Goal: Information Seeking & Learning: Check status

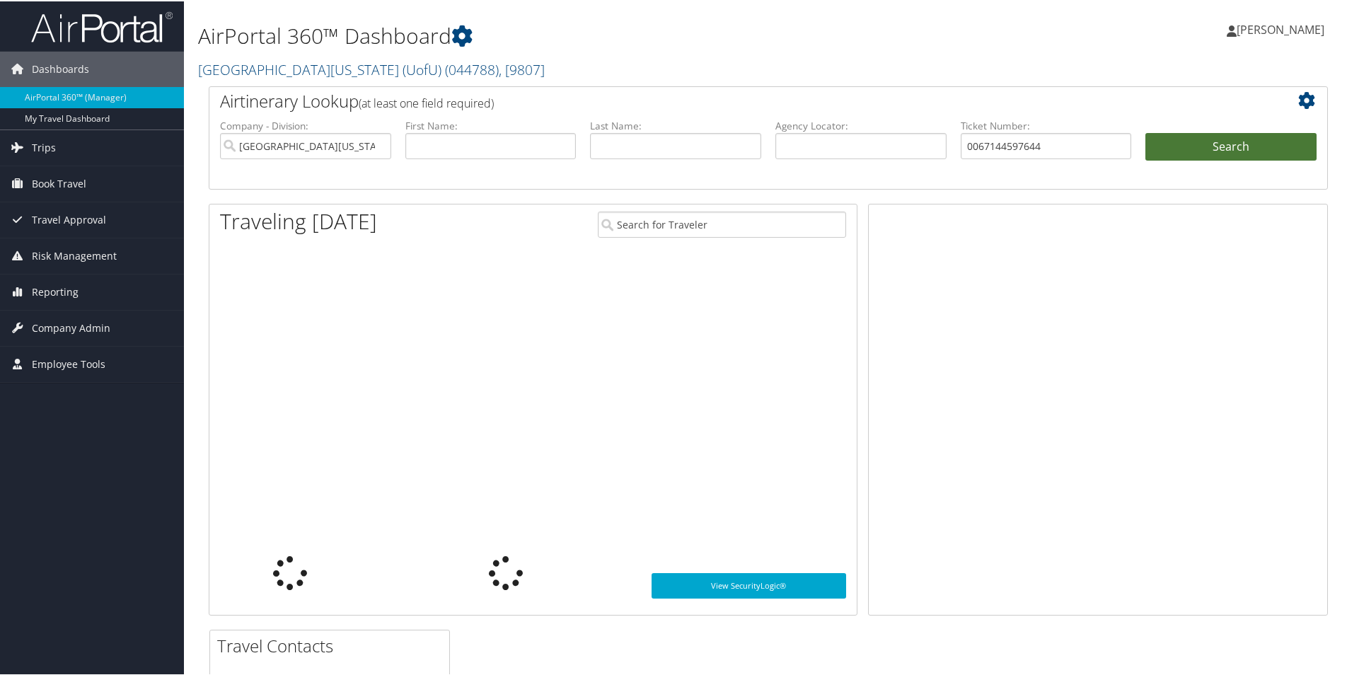
type input "0067144597644"
click at [1205, 143] on button "Search" at bounding box center [1230, 146] width 171 height 28
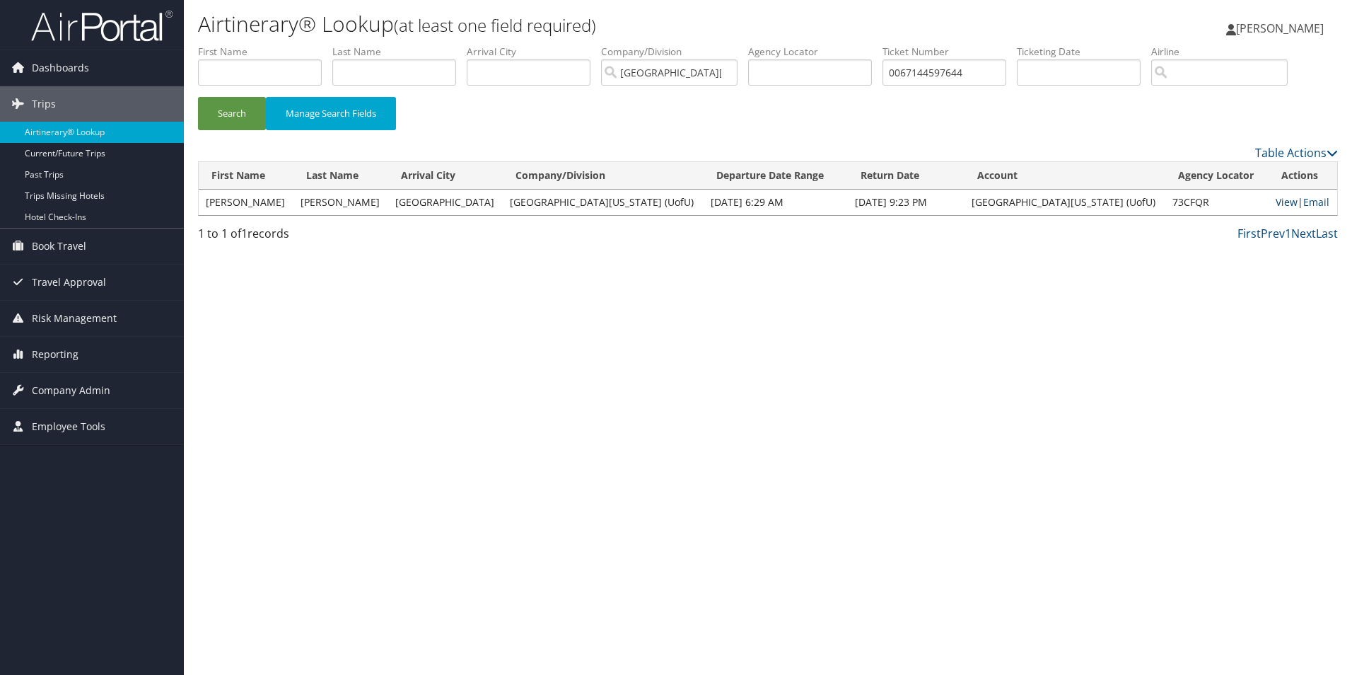
click at [1276, 195] on link "View" at bounding box center [1287, 201] width 22 height 13
click at [927, 75] on input "0067144597644" at bounding box center [945, 72] width 124 height 26
click at [927, 74] on input "0067144597644" at bounding box center [945, 72] width 124 height 26
paste input "3706833"
click at [224, 107] on button "Search" at bounding box center [232, 113] width 68 height 33
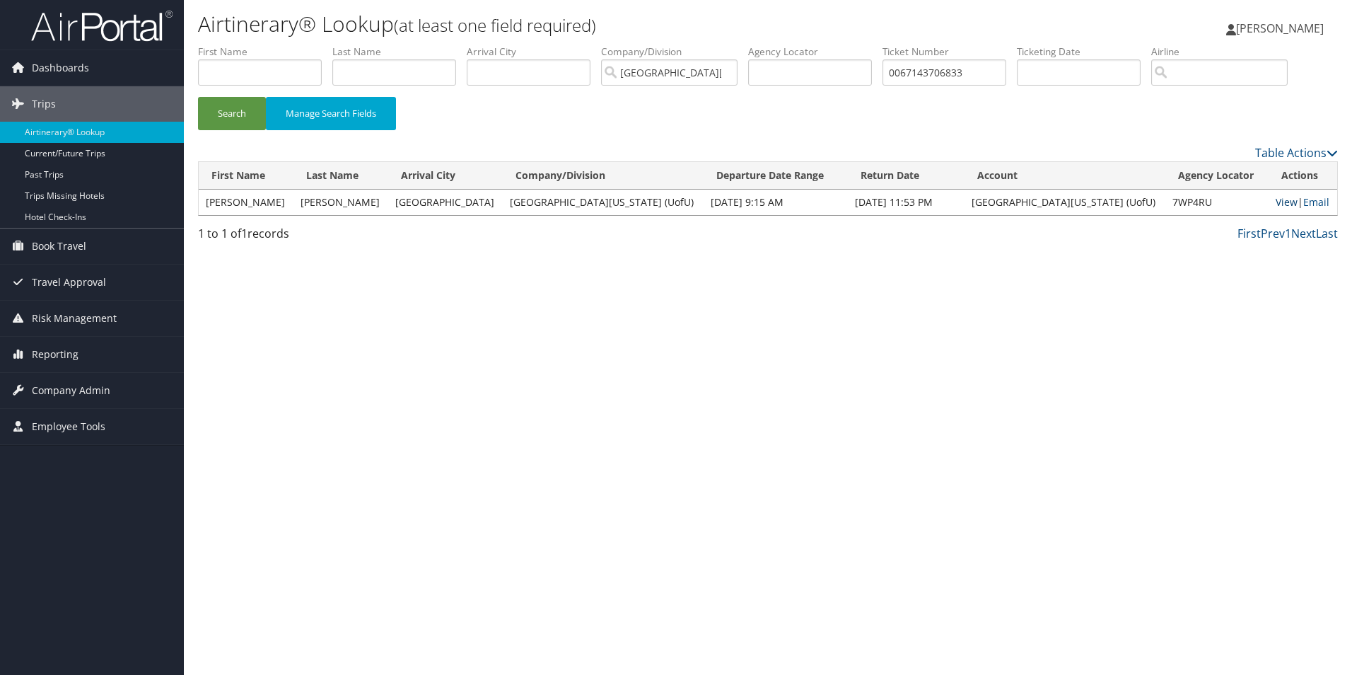
click at [1276, 201] on link "View" at bounding box center [1287, 201] width 22 height 13
click at [916, 63] on input "0067143706833" at bounding box center [945, 72] width 124 height 26
paste input "168998446904"
type input "0168998446904"
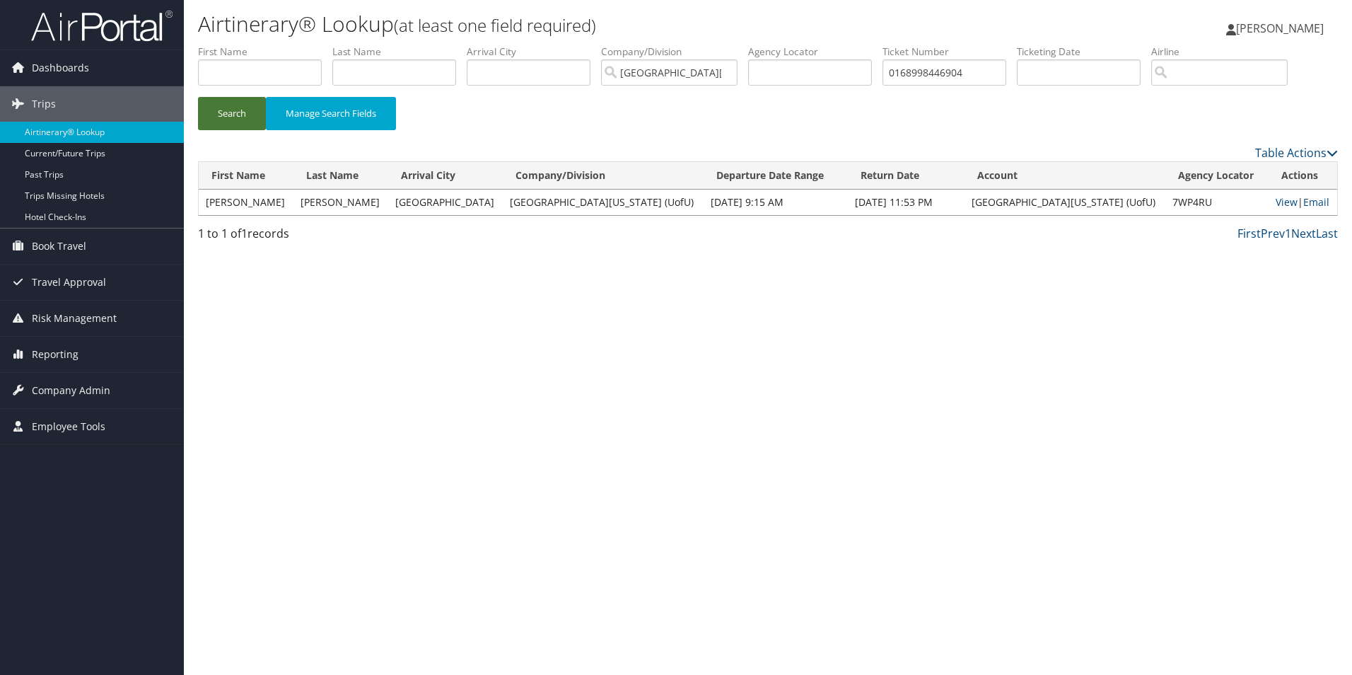
click at [243, 119] on button "Search" at bounding box center [232, 113] width 68 height 33
click at [1275, 202] on link "View" at bounding box center [1286, 201] width 22 height 13
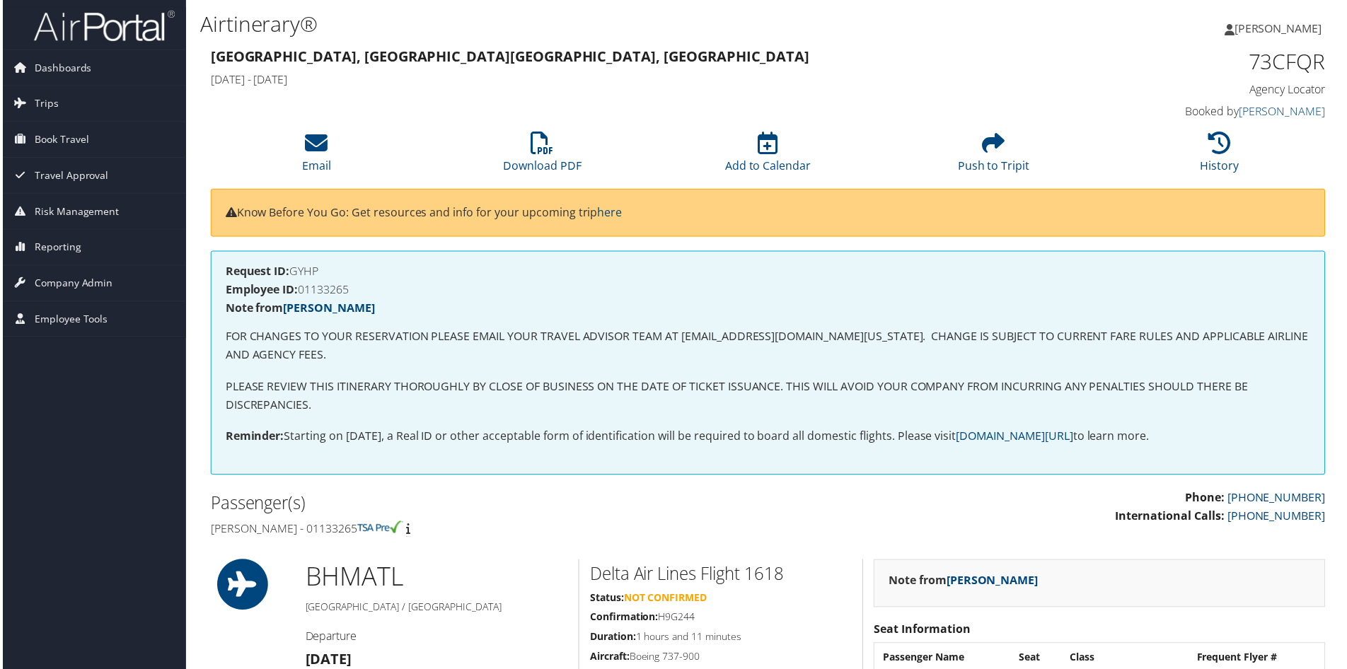
click at [333, 288] on h4 "Employee ID: 01133265" at bounding box center [768, 290] width 1089 height 11
copy h4 "01133265"
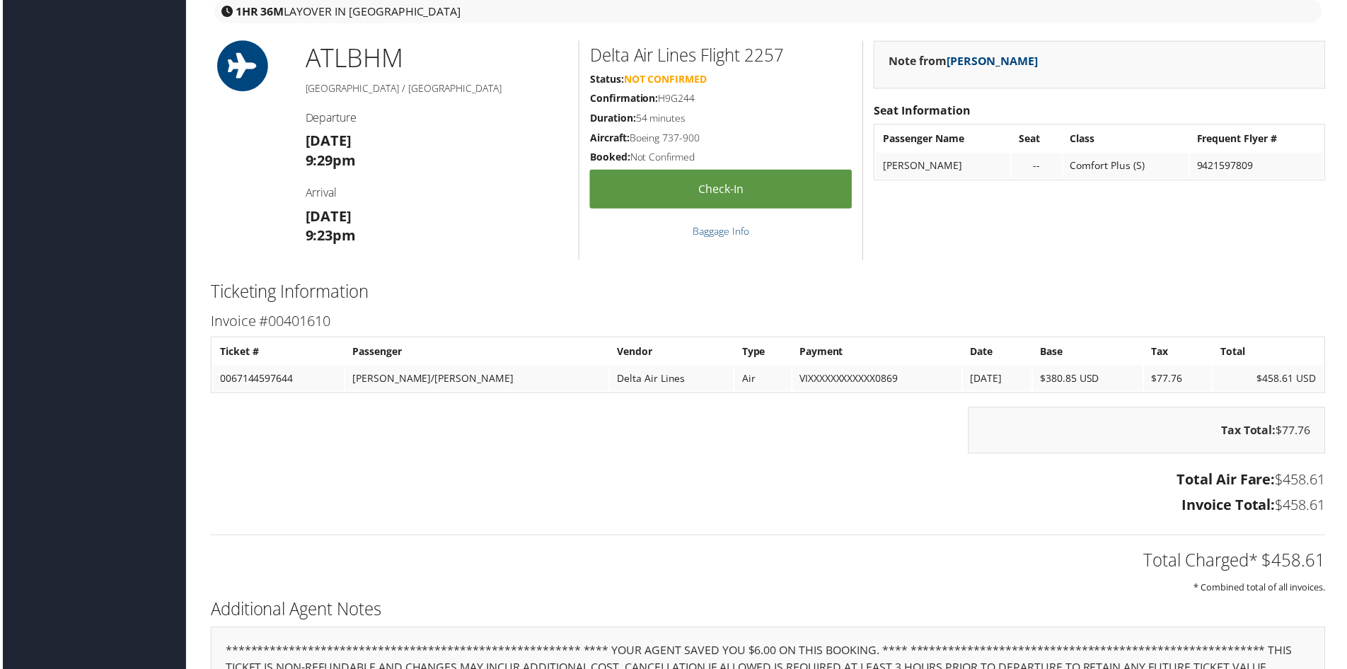
scroll to position [1556, 0]
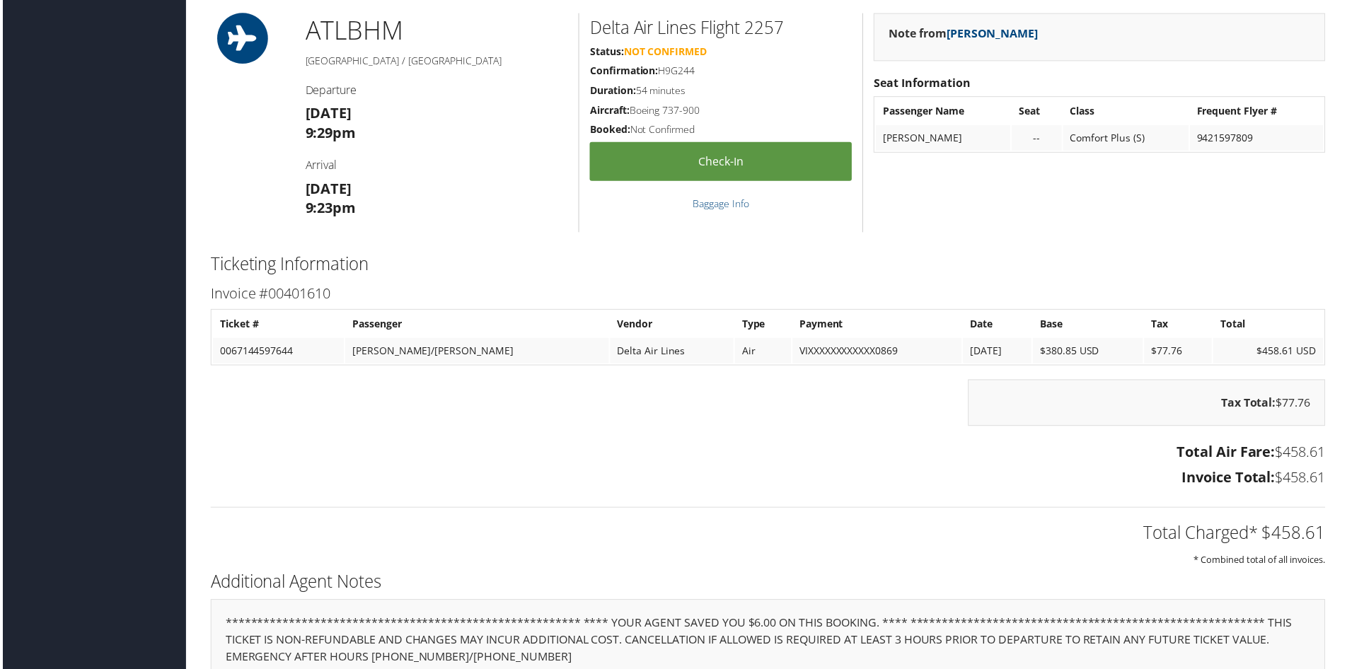
drag, startPoint x: 506, startPoint y: 434, endPoint x: 487, endPoint y: 434, distance: 19.1
click at [506, 434] on div "Tax Total: $77.76" at bounding box center [768, 411] width 1140 height 61
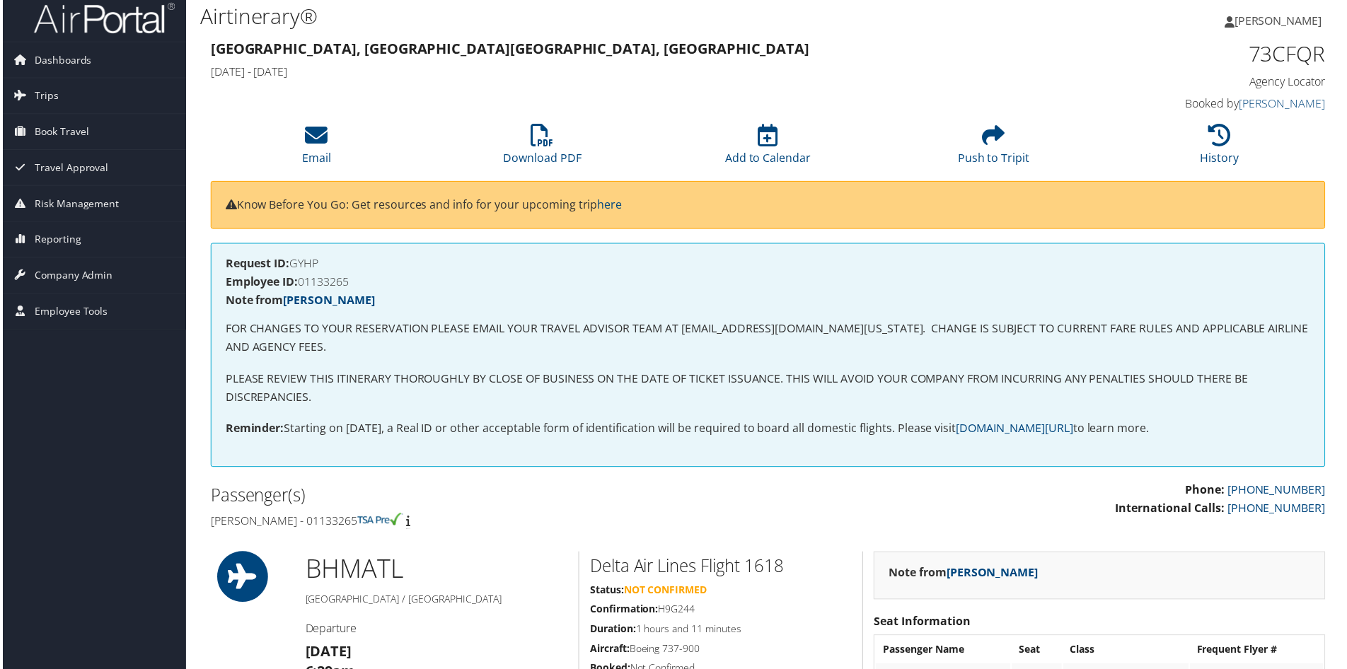
scroll to position [0, 0]
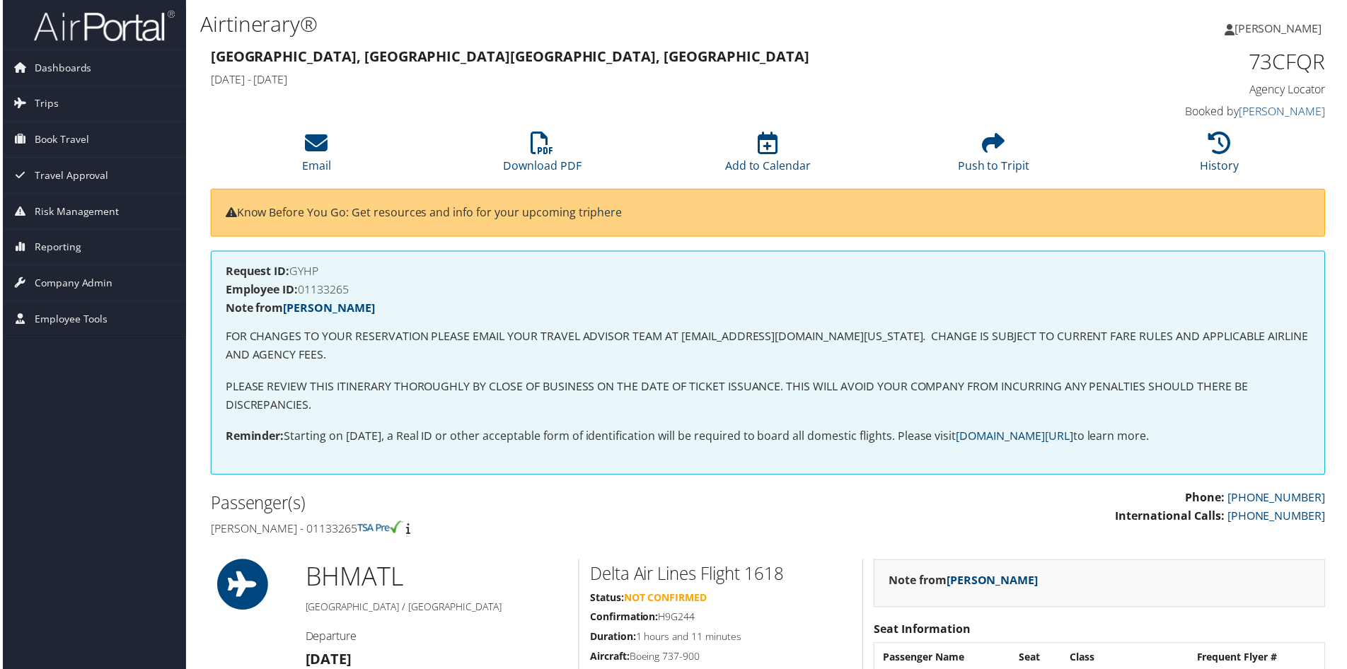
click at [322, 295] on h4 "Employee ID: 01133265" at bounding box center [768, 290] width 1089 height 11
copy h4 "01133265"
click at [323, 294] on h4 "Employee ID: 00215907" at bounding box center [768, 290] width 1089 height 11
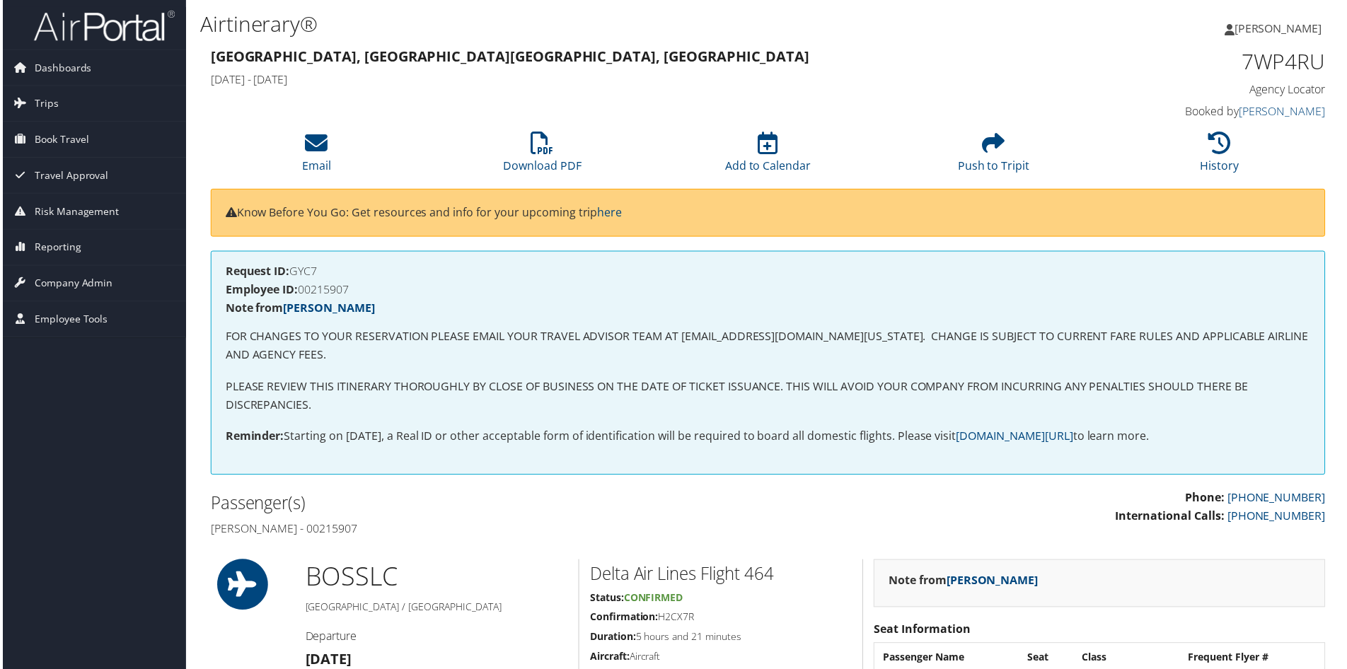
copy h4 "00215907"
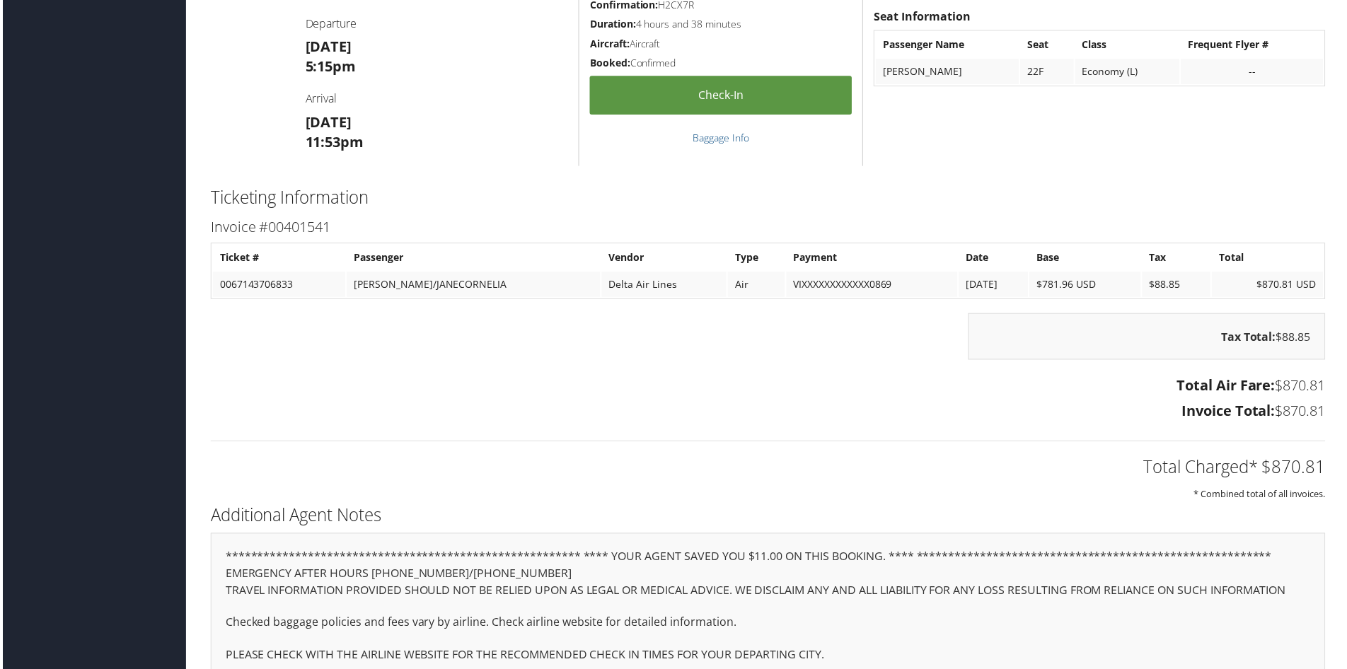
scroll to position [1097, 0]
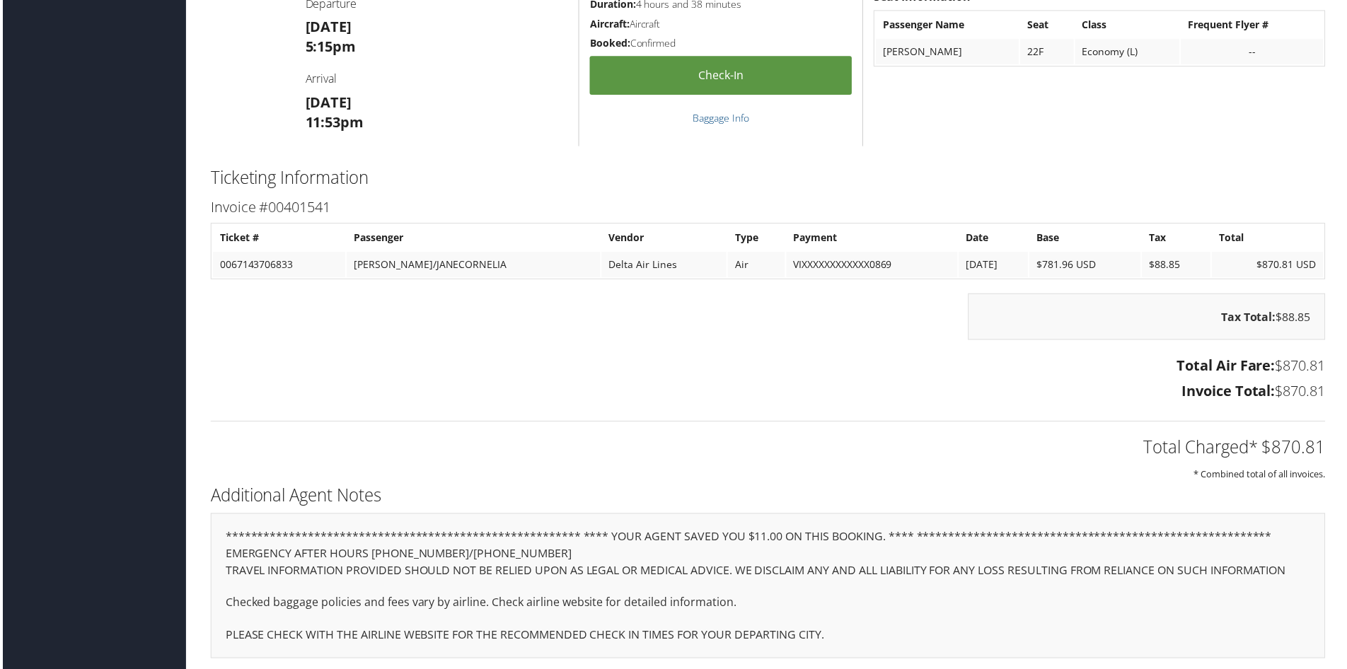
click at [277, 260] on td "0067143706833" at bounding box center [277, 265] width 133 height 25
copy td "0067143706833"
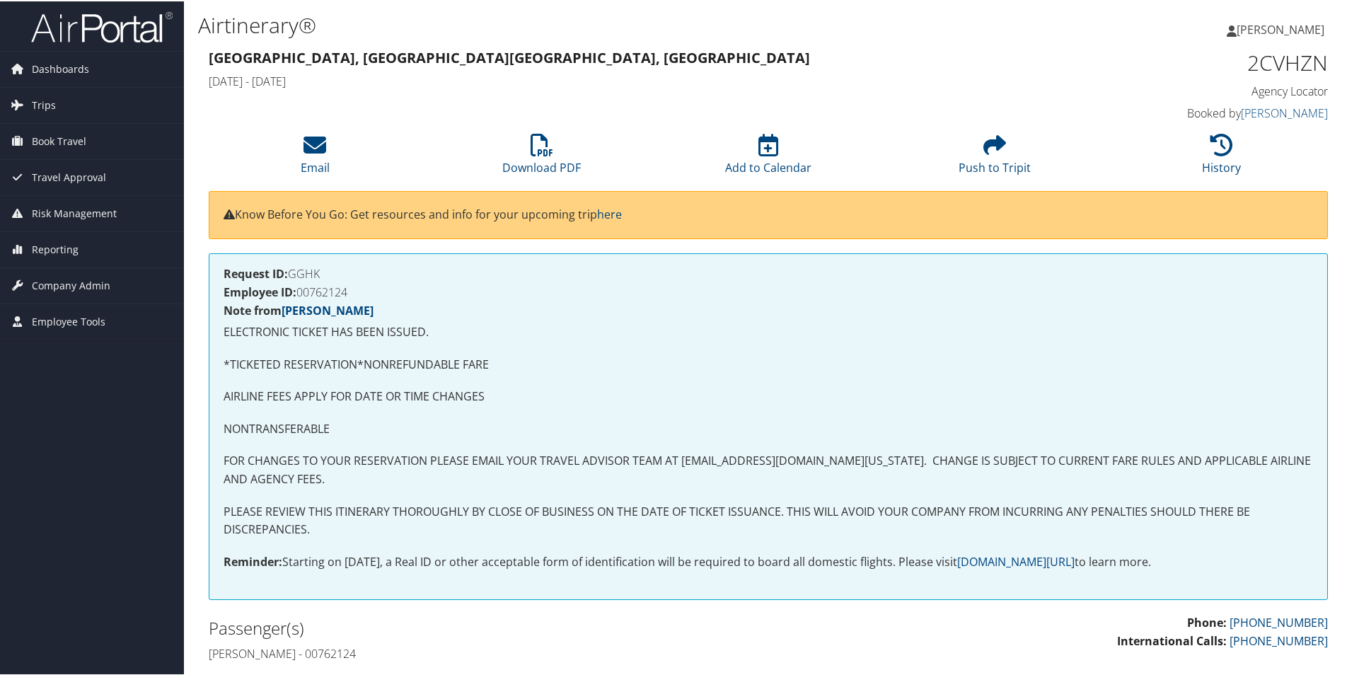
click at [337, 291] on h4 "Employee ID: 00762124" at bounding box center [768, 290] width 1089 height 11
copy h4 "00762124"
